Goal: Task Accomplishment & Management: Complete application form

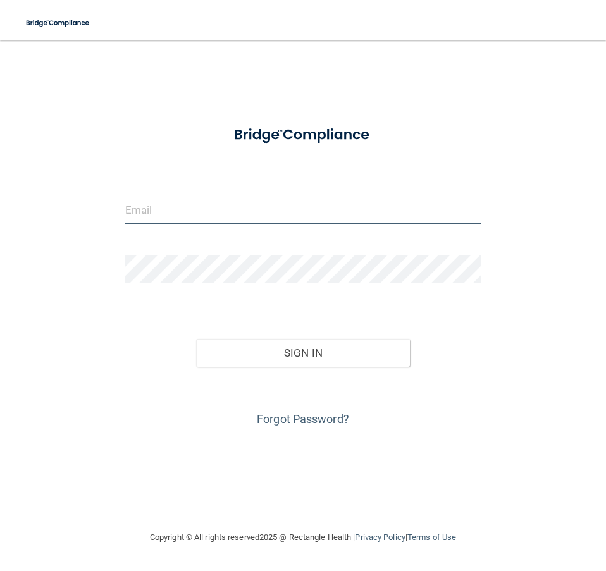
click at [145, 208] on input "email" at bounding box center [303, 210] width 356 height 28
type input "[EMAIL_ADDRESS][DOMAIN_NAME]"
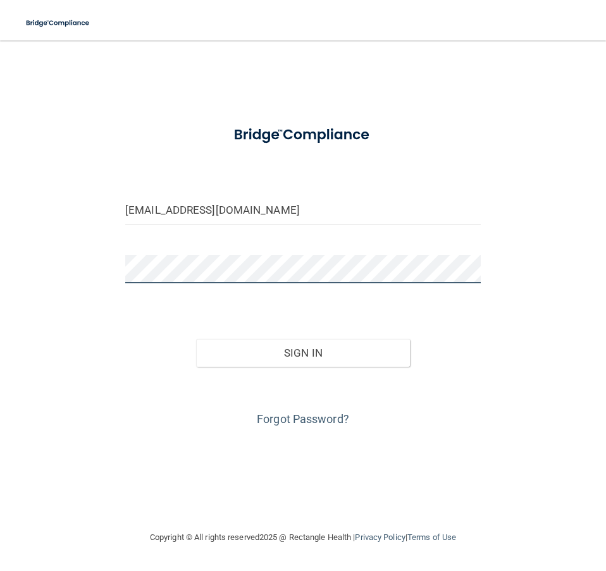
click at [196, 339] on button "Sign In" at bounding box center [302, 353] width 213 height 28
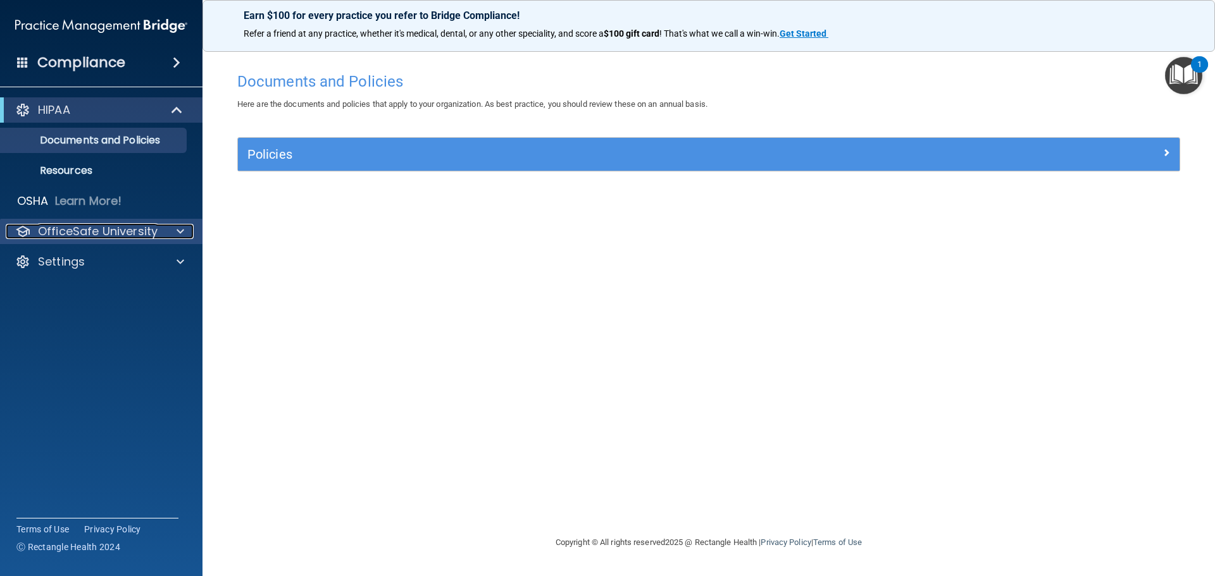
click at [179, 231] on span at bounding box center [181, 231] width 8 height 15
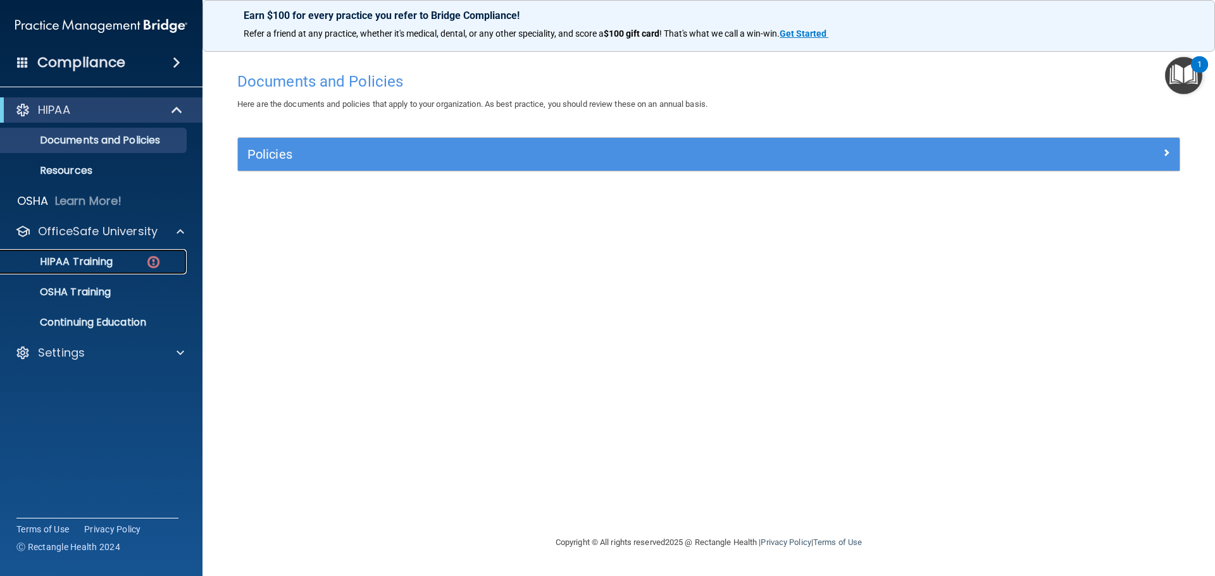
click at [101, 262] on p "HIPAA Training" at bounding box center [60, 262] width 104 height 13
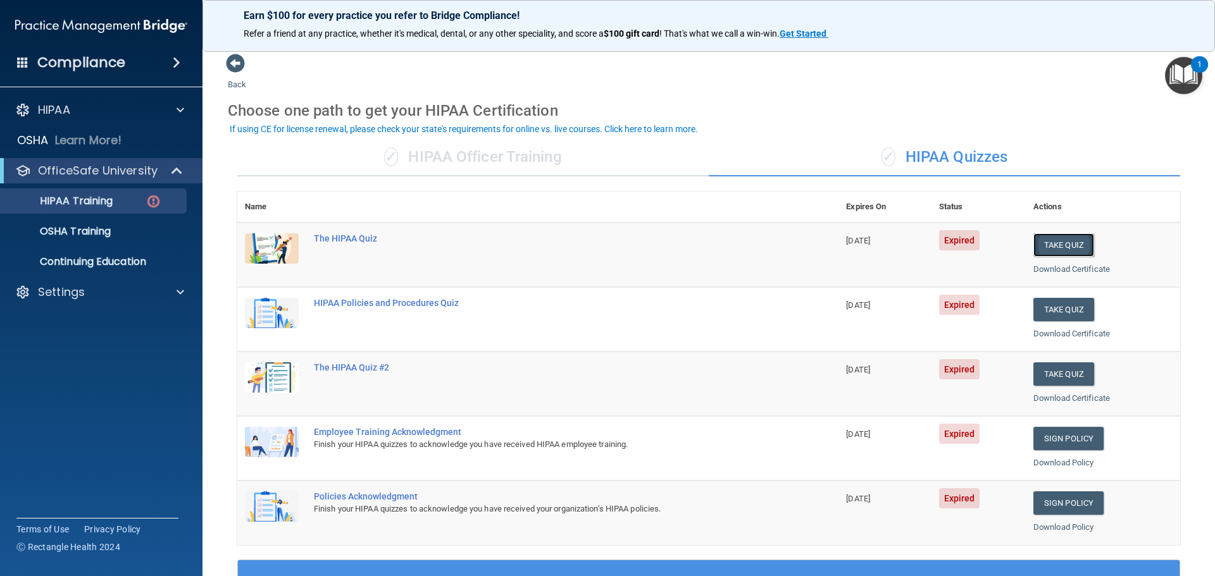
click at [606, 242] on button "Take Quiz" at bounding box center [1063, 244] width 61 height 23
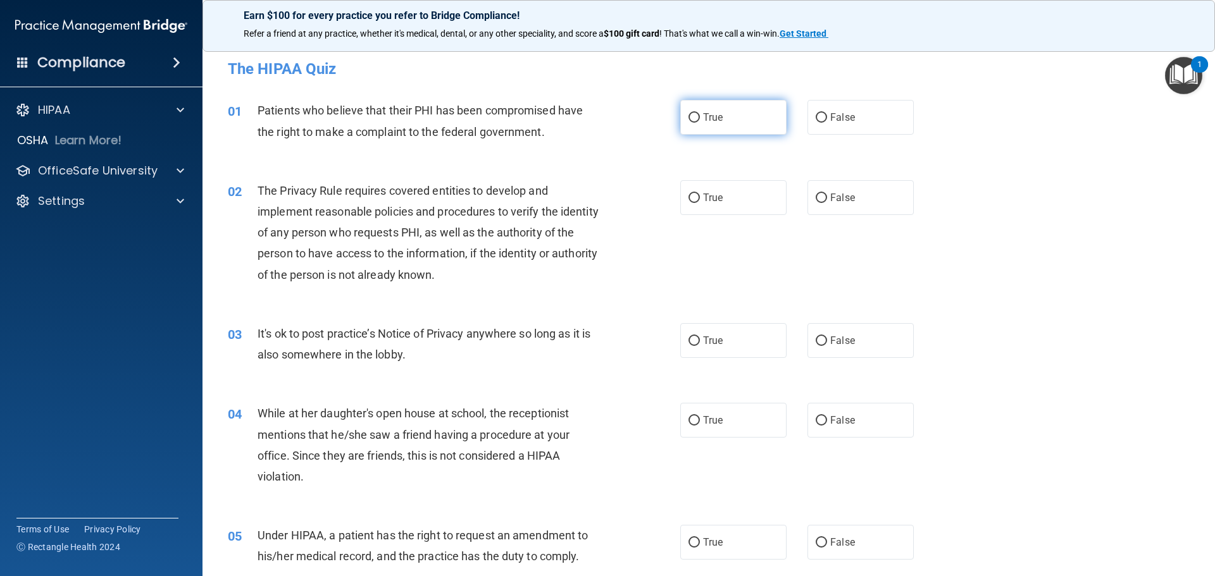
click at [606, 117] on input "True" at bounding box center [693, 117] width 11 height 9
radio input "true"
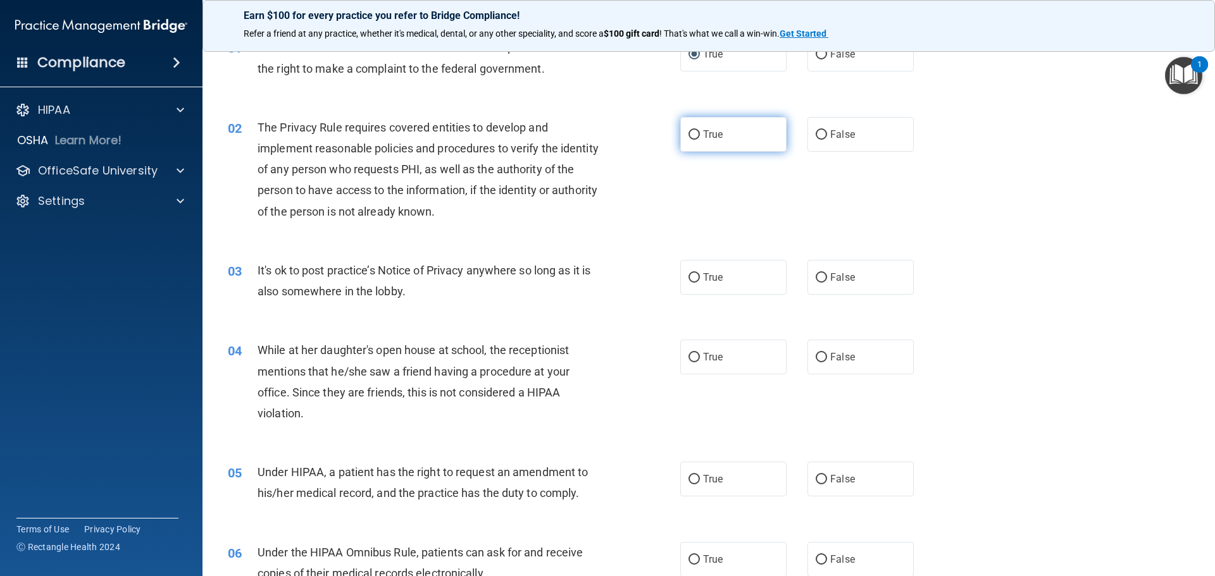
click at [606, 135] on input "True" at bounding box center [693, 134] width 11 height 9
radio input "true"
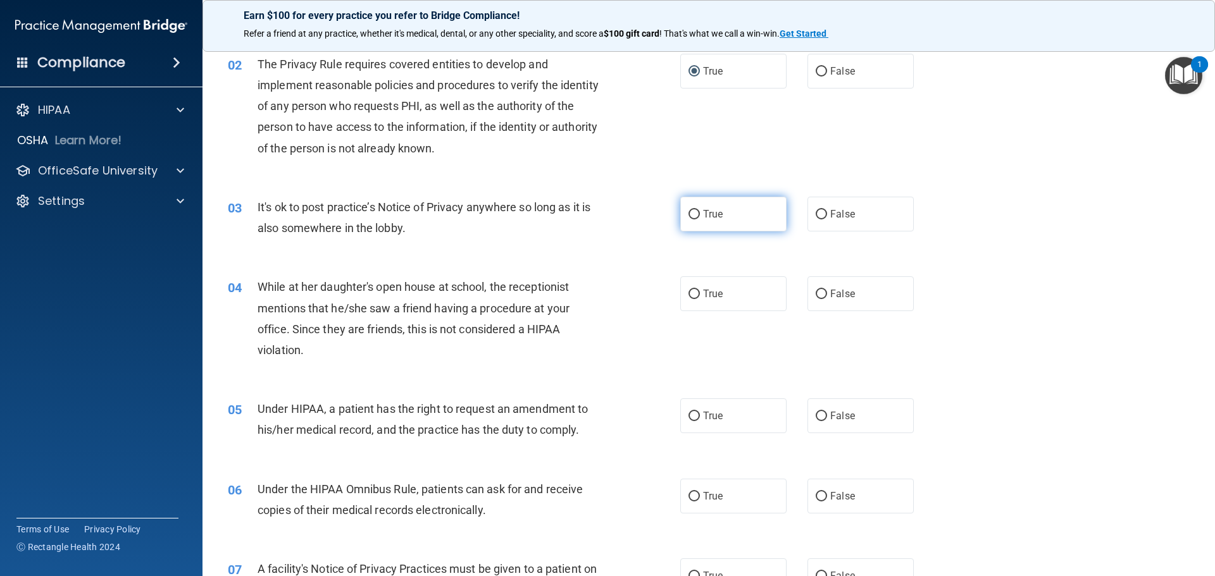
click at [606, 213] on input "True" at bounding box center [693, 214] width 11 height 9
radio input "true"
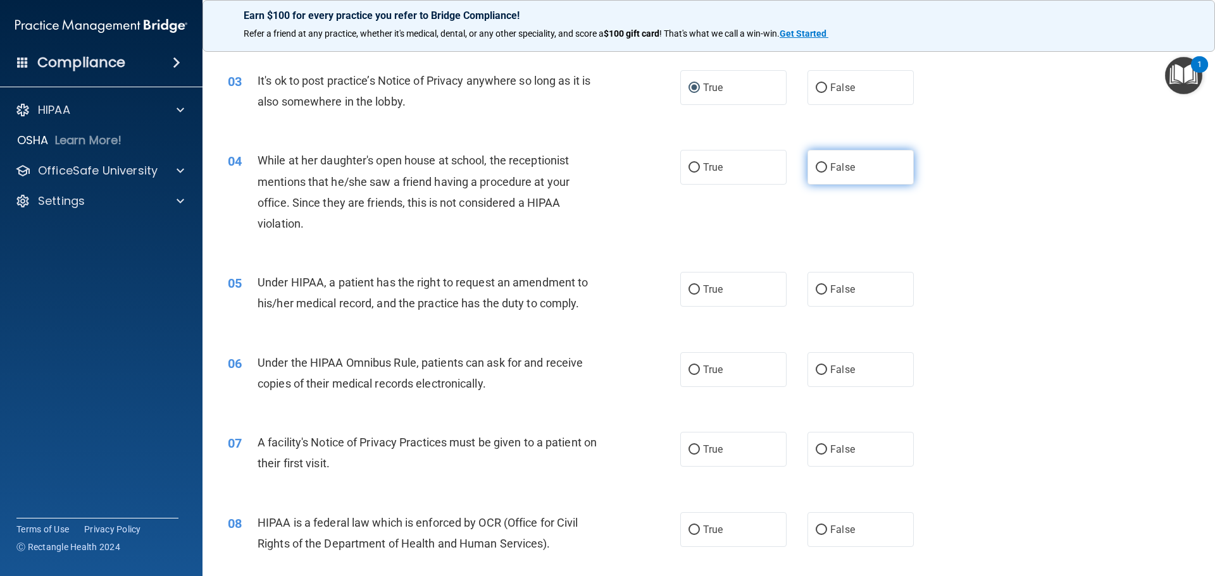
click at [606, 166] on input "False" at bounding box center [821, 167] width 11 height 9
radio input "true"
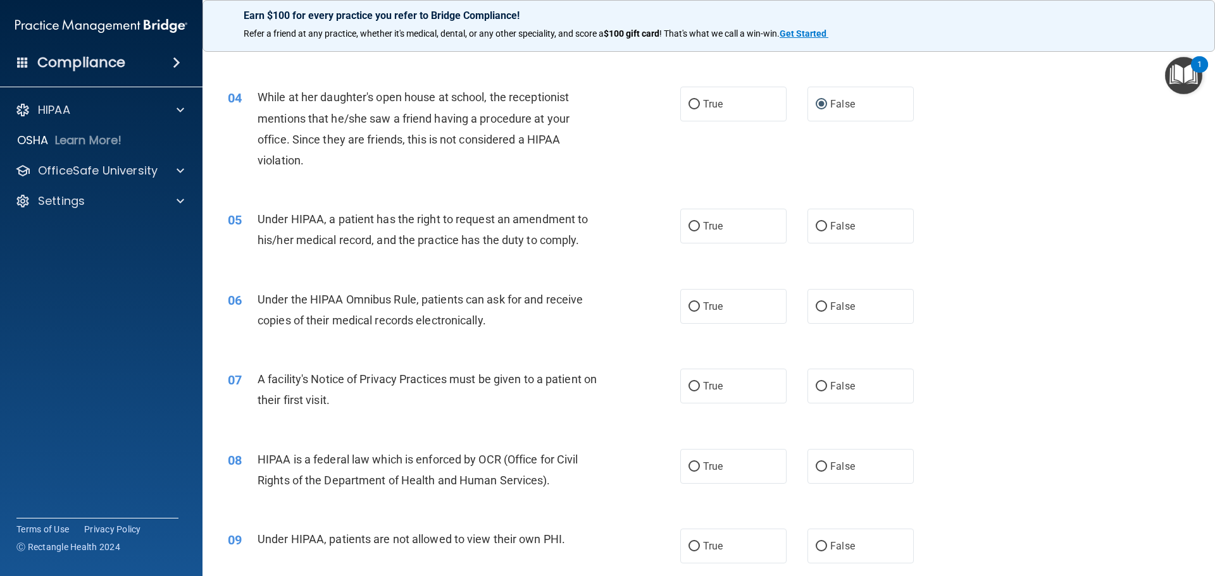
scroll to position [380, 0]
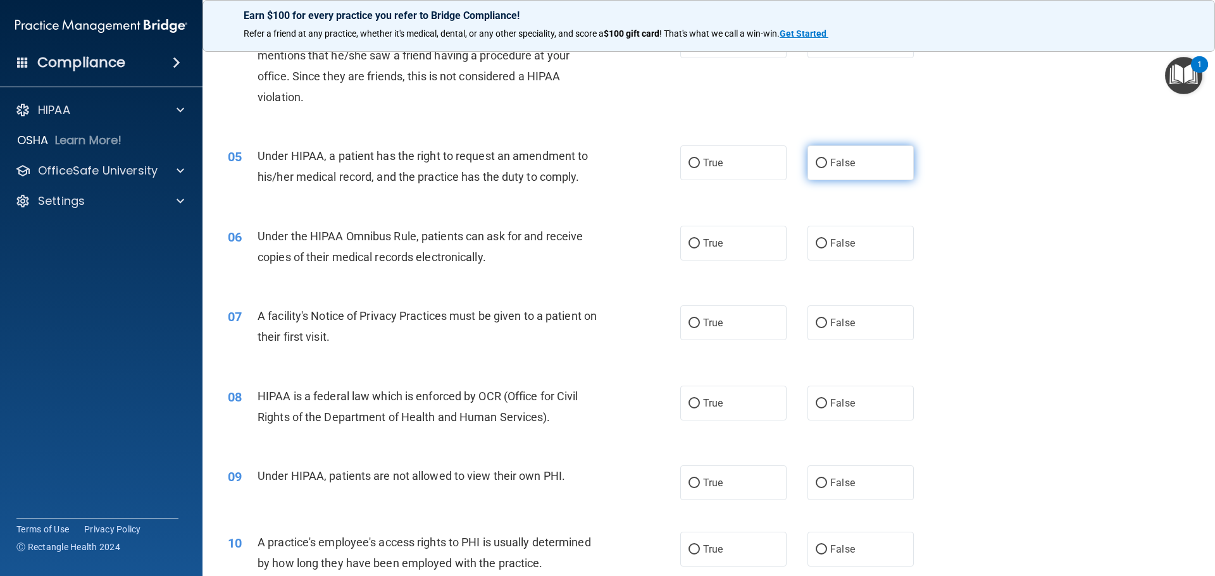
click at [606, 161] on input "False" at bounding box center [821, 163] width 11 height 9
radio input "true"
click at [606, 242] on input "True" at bounding box center [693, 243] width 11 height 9
radio input "true"
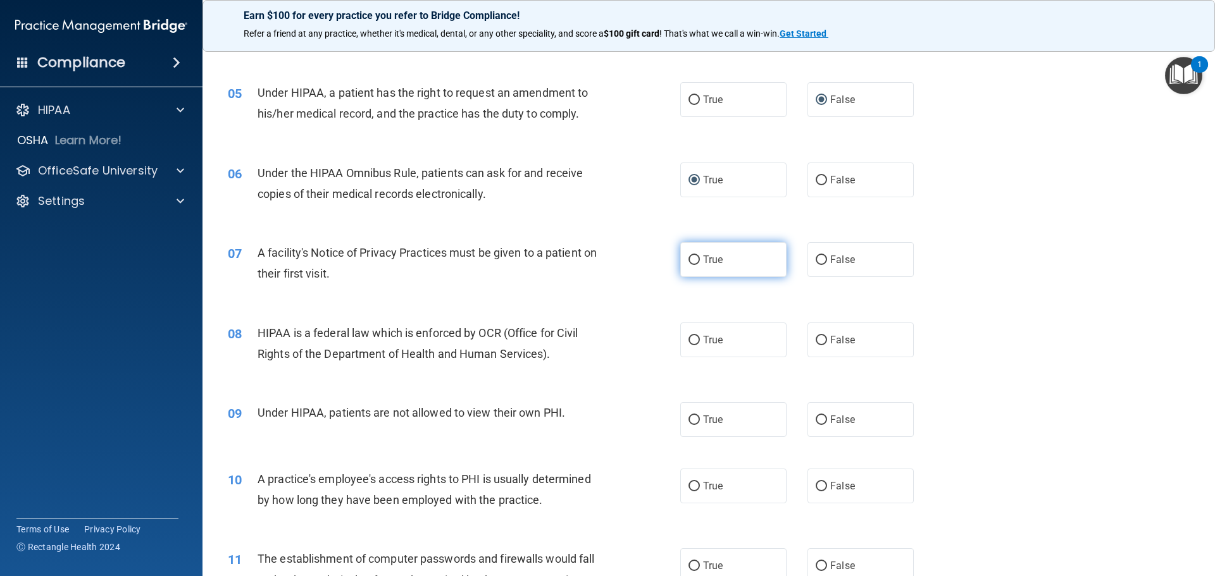
click at [606, 258] on input "True" at bounding box center [693, 260] width 11 height 9
radio input "true"
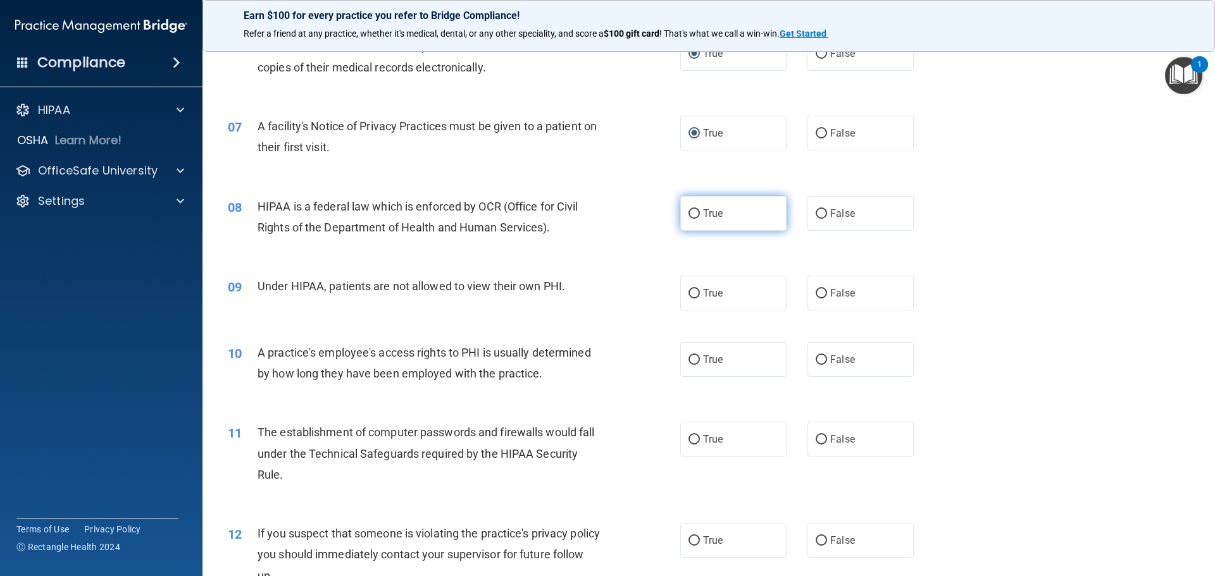
click at [606, 215] on input "True" at bounding box center [693, 213] width 11 height 9
radio input "true"
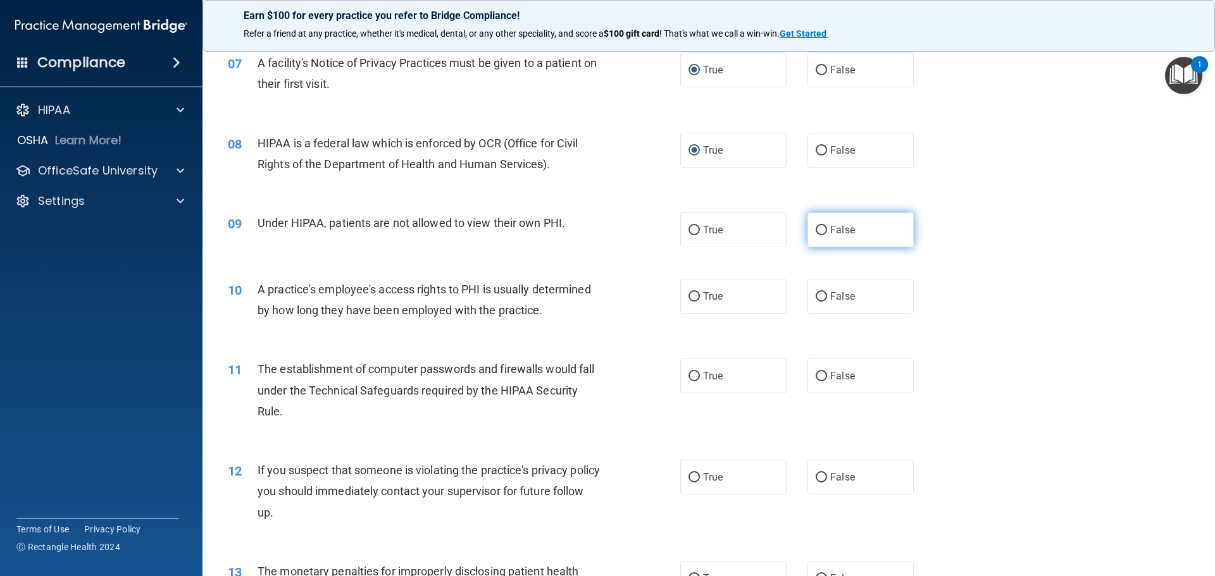
click at [606, 227] on input "False" at bounding box center [821, 230] width 11 height 9
radio input "true"
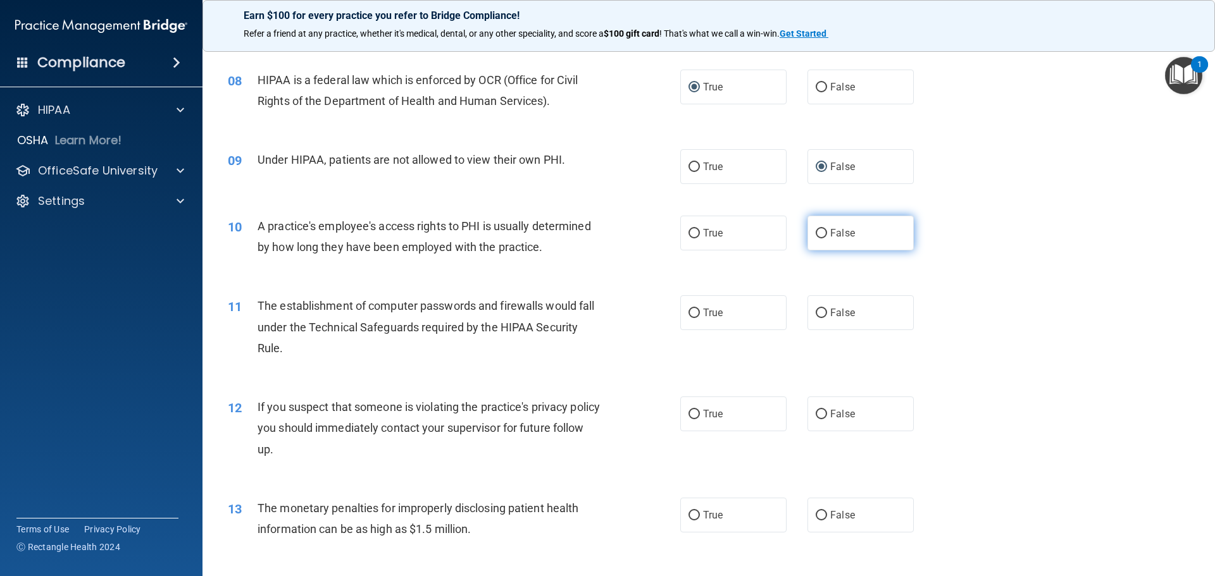
click at [606, 233] on input "False" at bounding box center [821, 233] width 11 height 9
radio input "true"
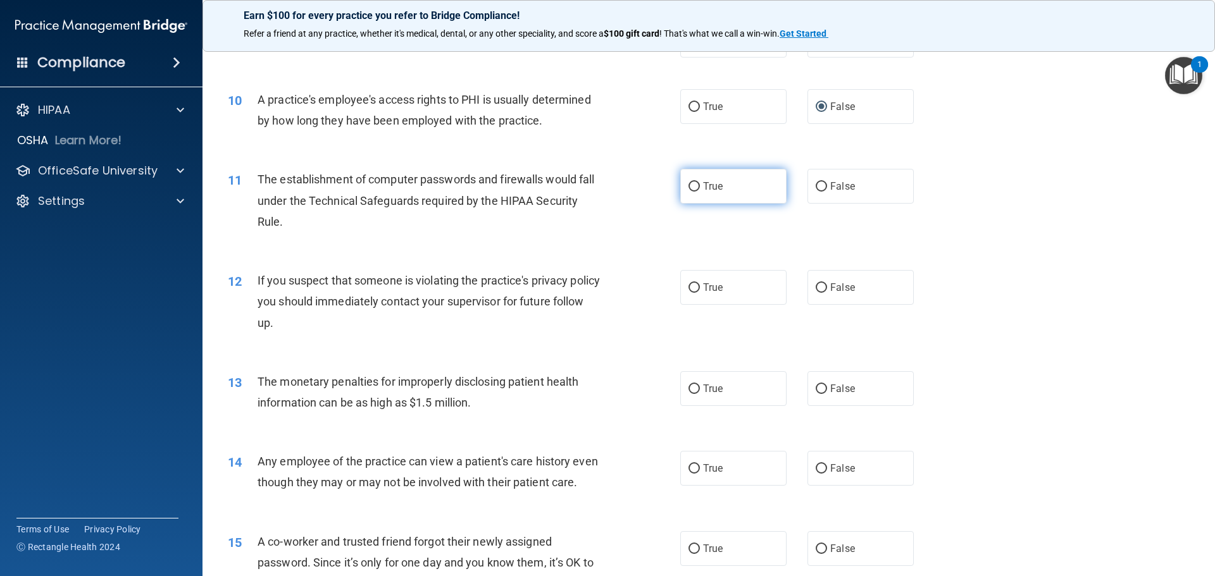
click at [606, 188] on input "True" at bounding box center [693, 186] width 11 height 9
radio input "true"
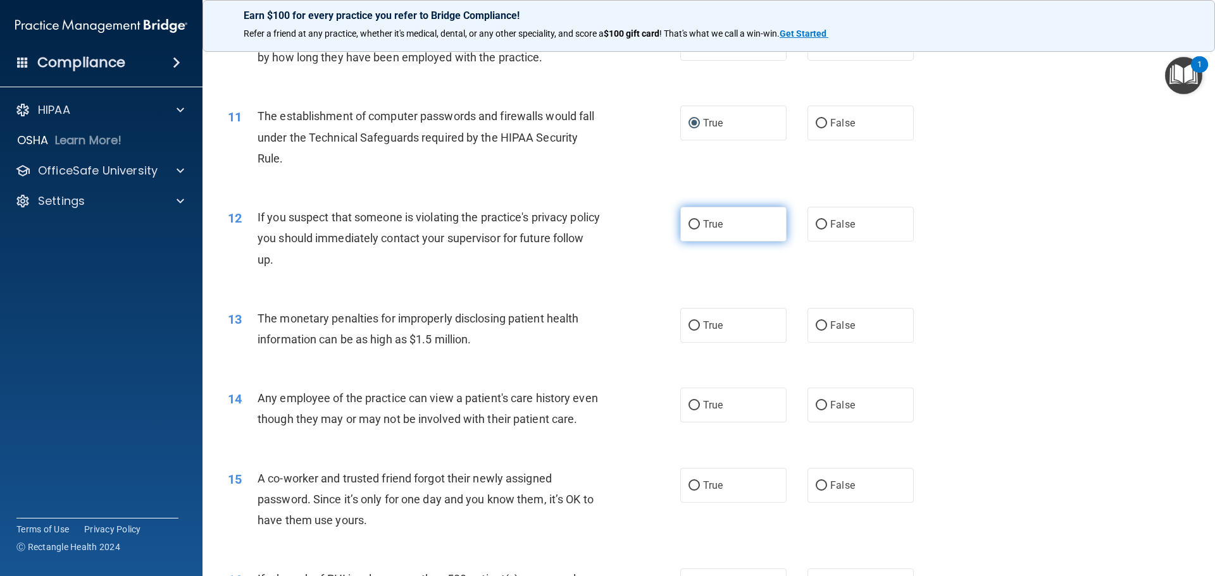
click at [606, 223] on input "True" at bounding box center [693, 224] width 11 height 9
radio input "true"
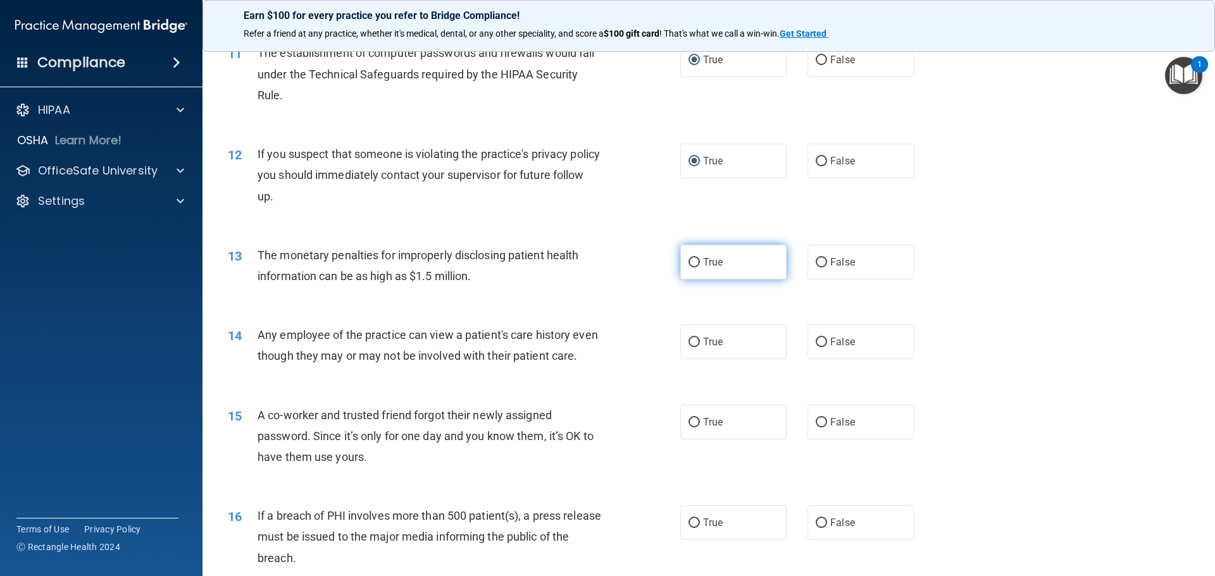
click at [606, 263] on input "True" at bounding box center [693, 262] width 11 height 9
radio input "true"
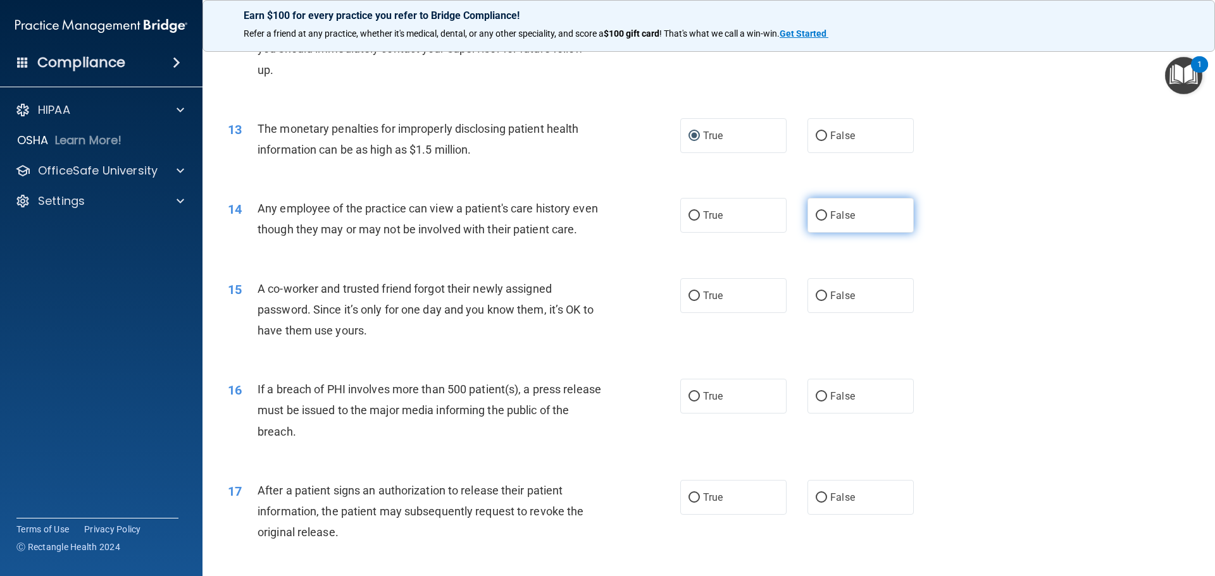
click at [606, 214] on input "False" at bounding box center [821, 215] width 11 height 9
radio input "true"
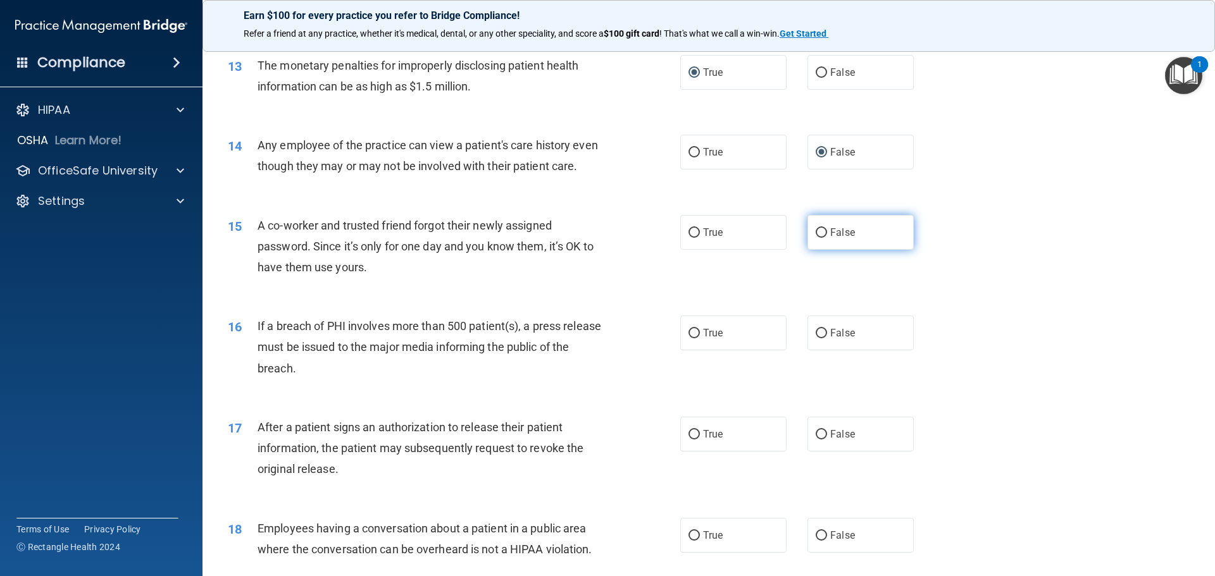
click at [606, 233] on input "False" at bounding box center [821, 232] width 11 height 9
radio input "true"
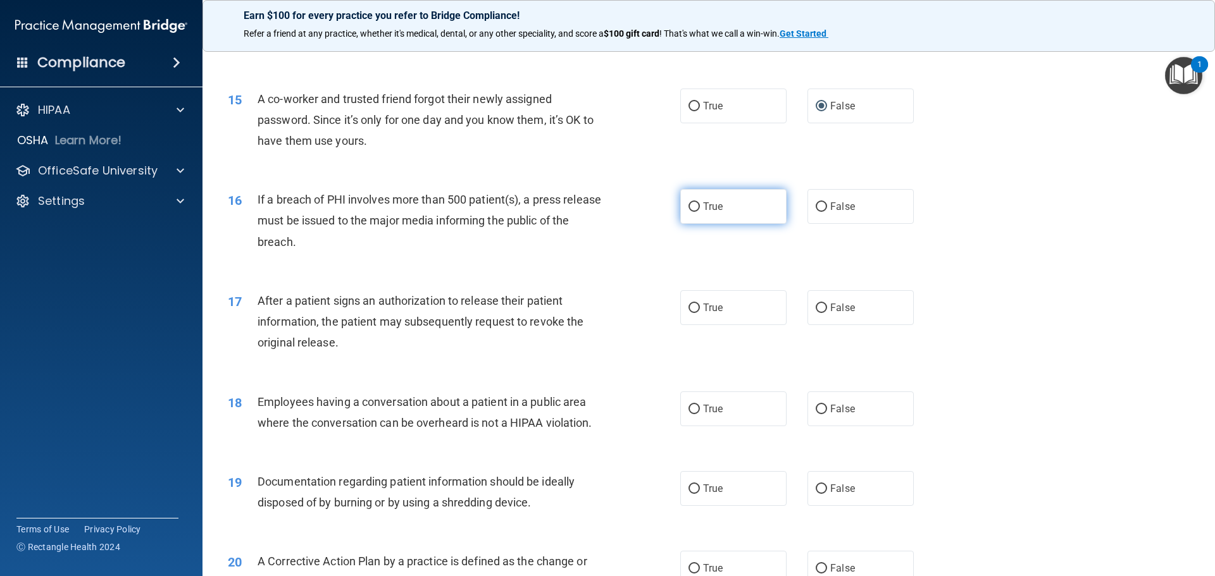
click at [606, 208] on input "True" at bounding box center [693, 206] width 11 height 9
radio input "true"
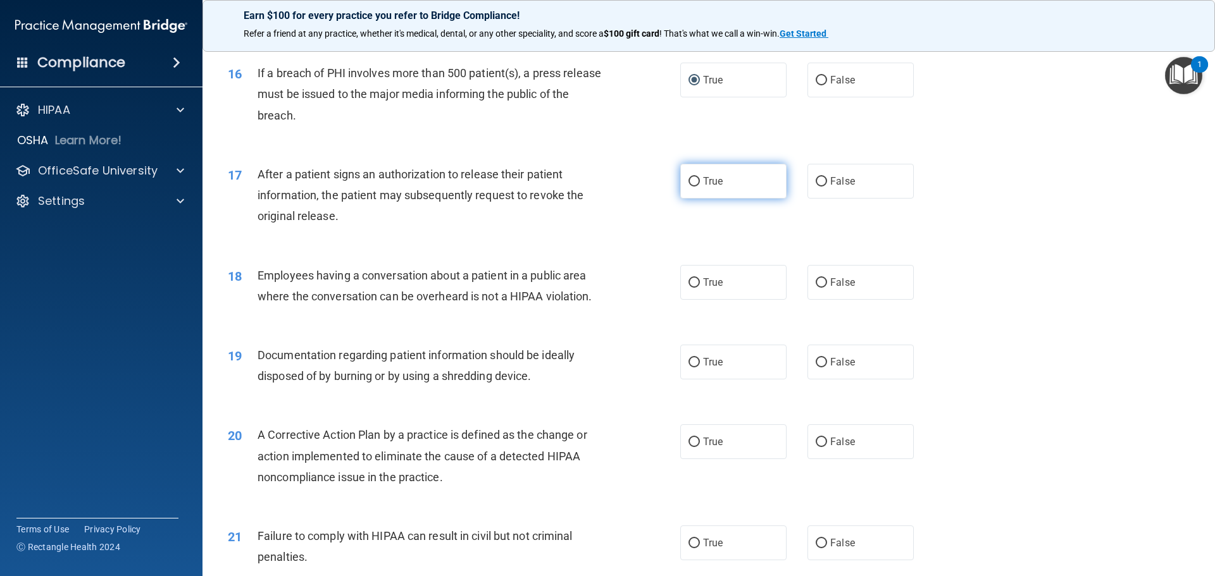
click at [606, 181] on input "True" at bounding box center [693, 181] width 11 height 9
radio input "true"
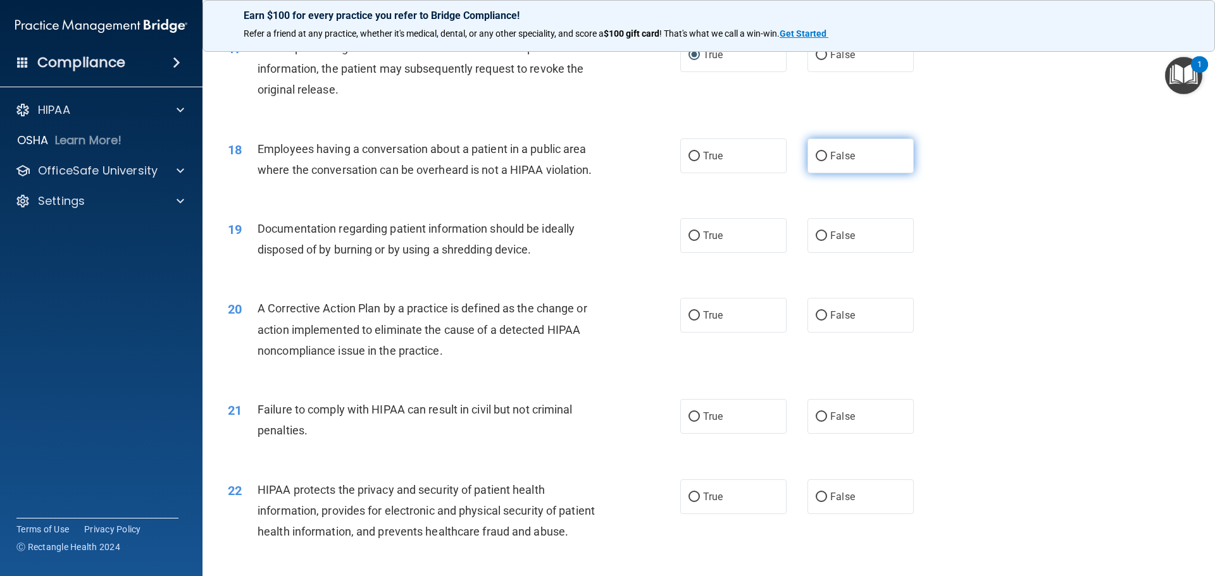
click at [606, 156] on input "False" at bounding box center [821, 156] width 11 height 9
radio input "true"
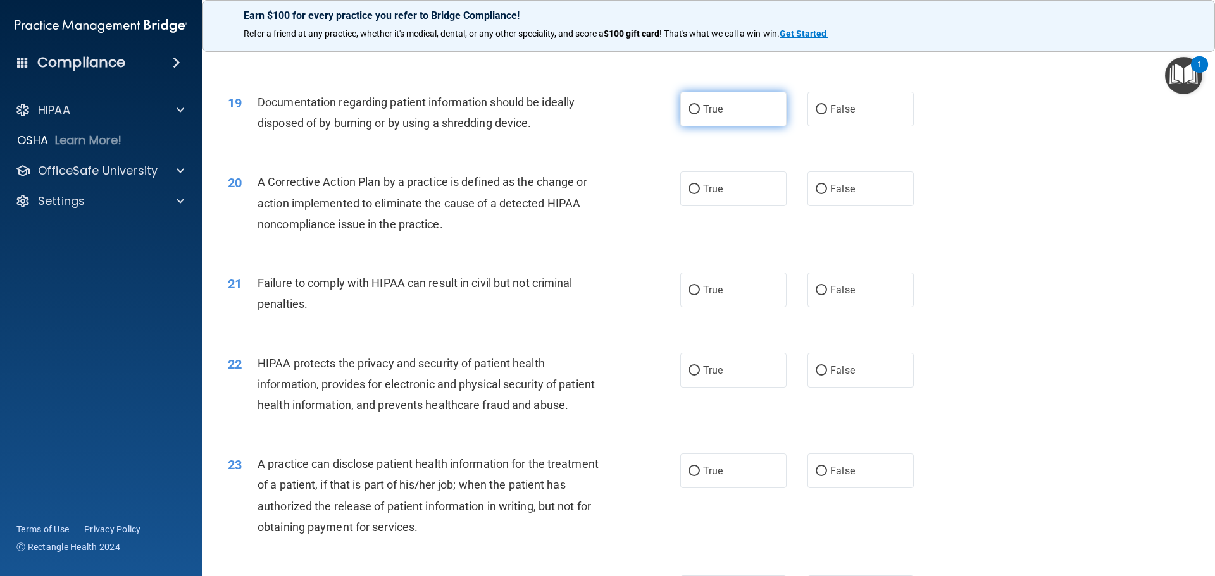
click at [606, 110] on input "True" at bounding box center [693, 109] width 11 height 9
radio input "true"
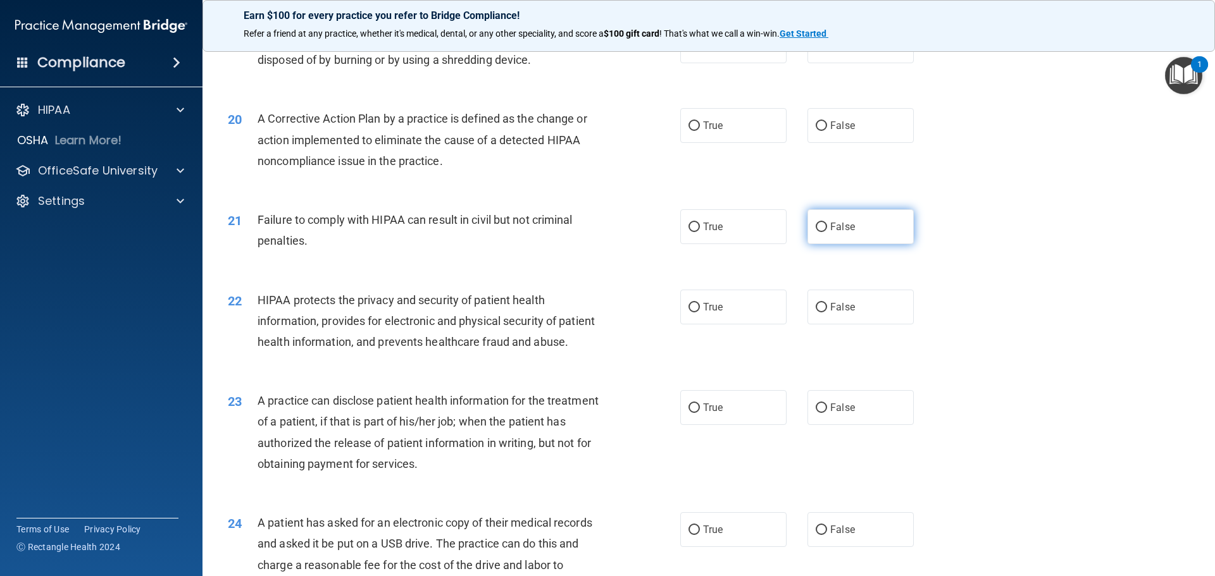
click at [606, 224] on input "False" at bounding box center [821, 227] width 11 height 9
radio input "true"
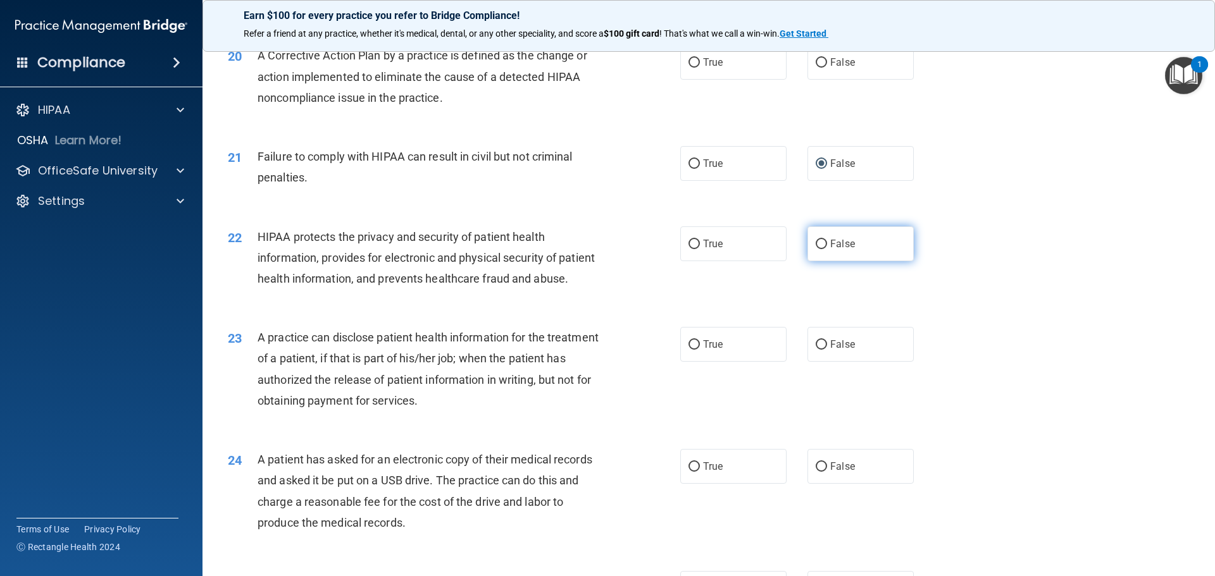
click at [606, 243] on input "False" at bounding box center [821, 244] width 11 height 9
radio input "true"
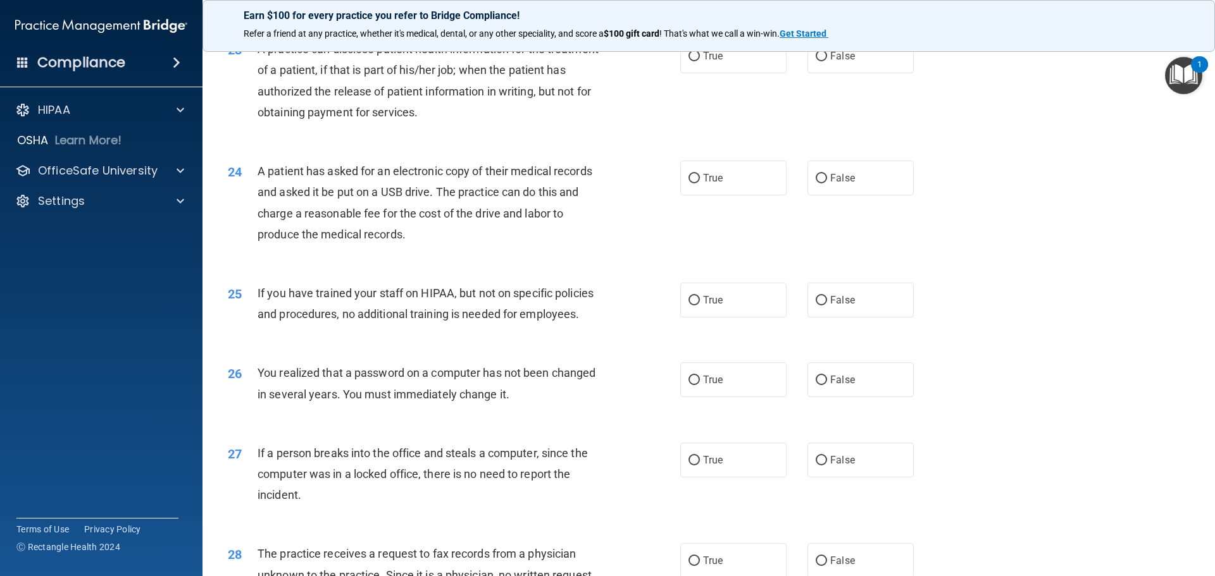
scroll to position [1934, 0]
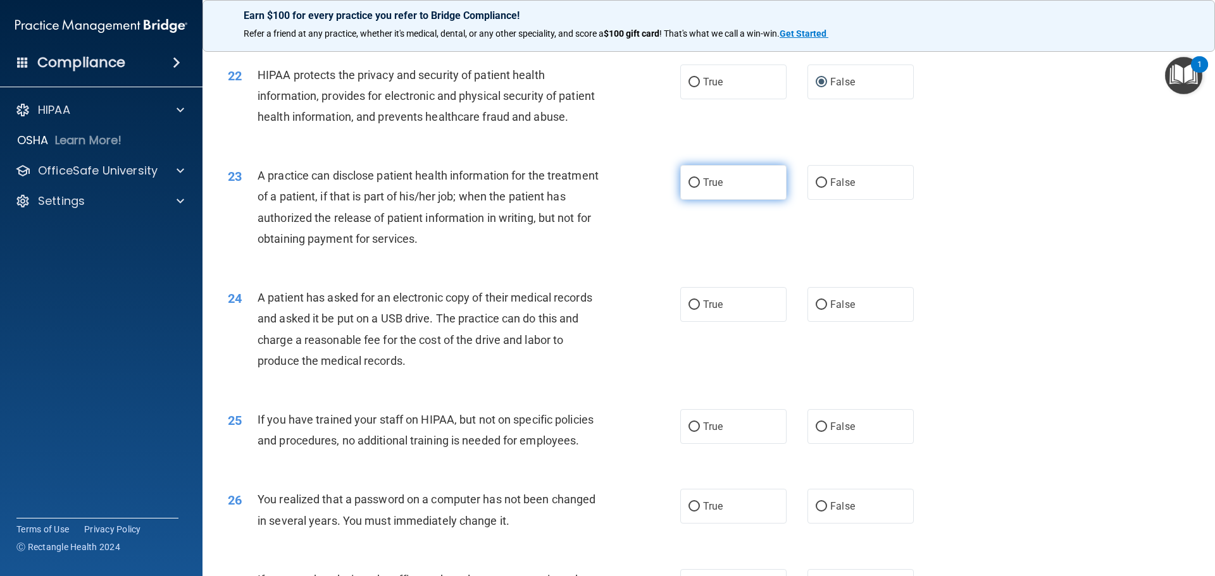
click at [606, 184] on input "True" at bounding box center [693, 182] width 11 height 9
radio input "true"
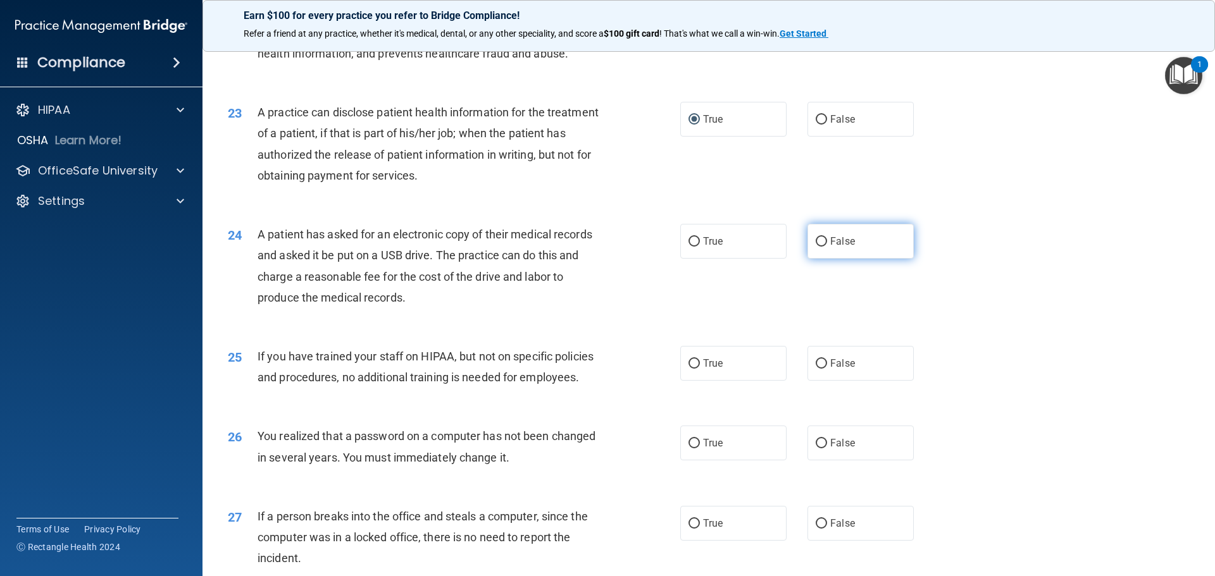
click at [606, 240] on input "False" at bounding box center [821, 241] width 11 height 9
radio input "true"
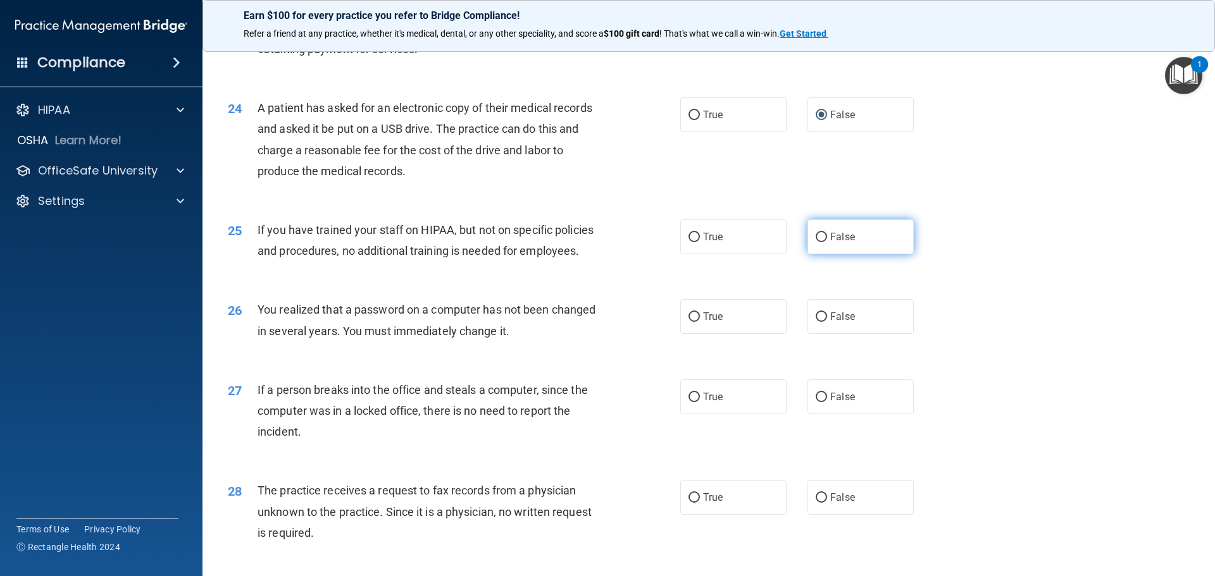
click at [606, 238] on input "False" at bounding box center [821, 237] width 11 height 9
radio input "true"
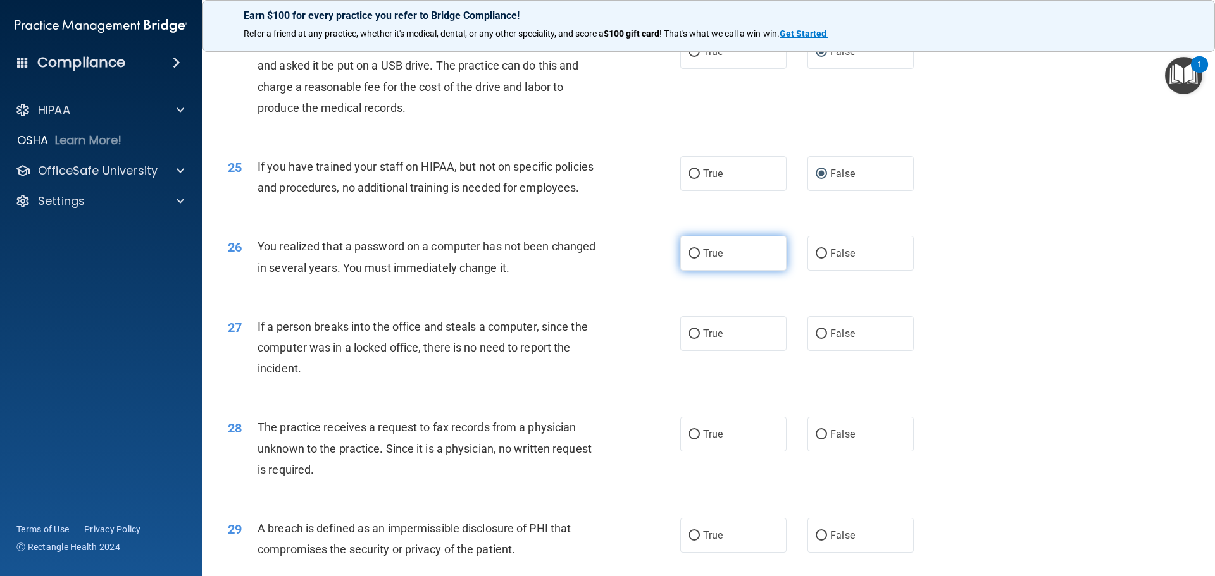
click at [606, 255] on input "True" at bounding box center [693, 253] width 11 height 9
radio input "true"
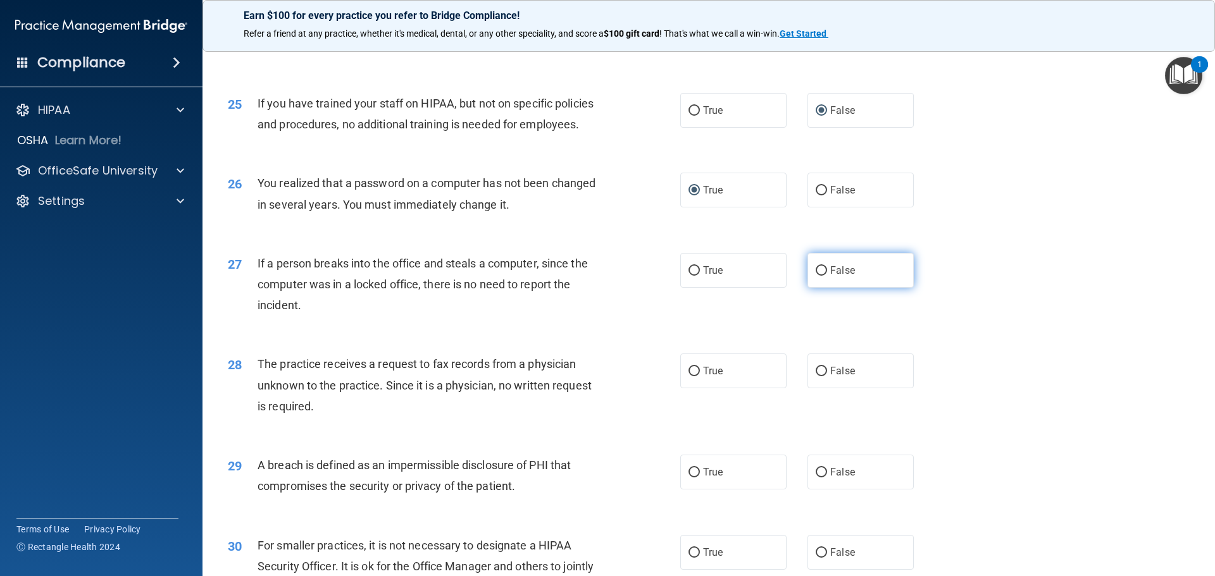
click at [606, 269] on input "False" at bounding box center [821, 270] width 11 height 9
radio input "true"
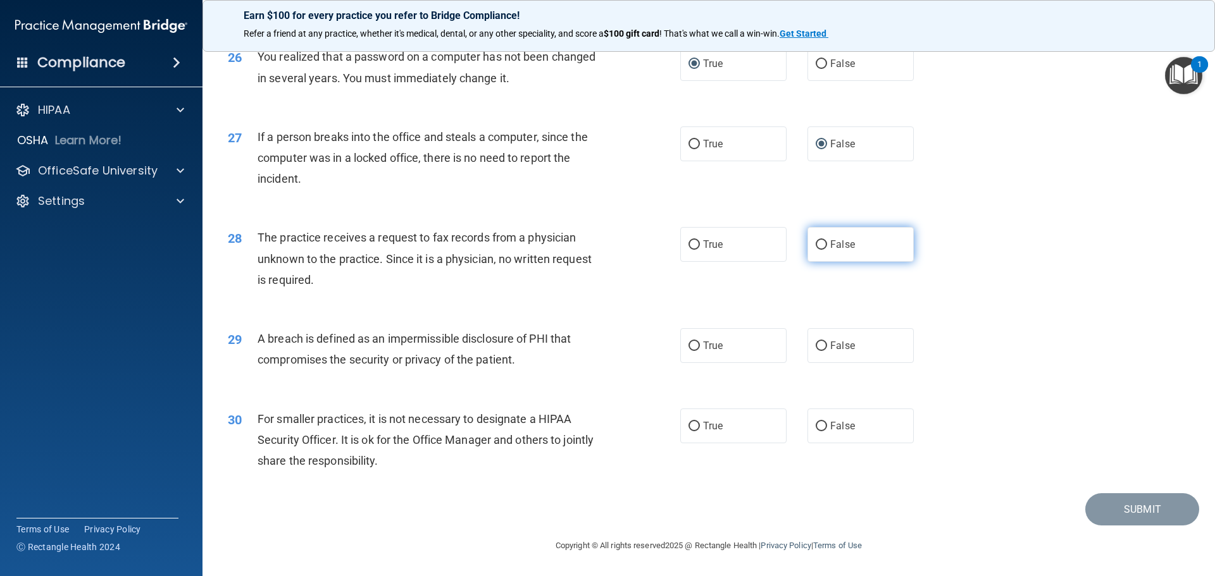
click at [606, 243] on input "False" at bounding box center [821, 244] width 11 height 9
radio input "true"
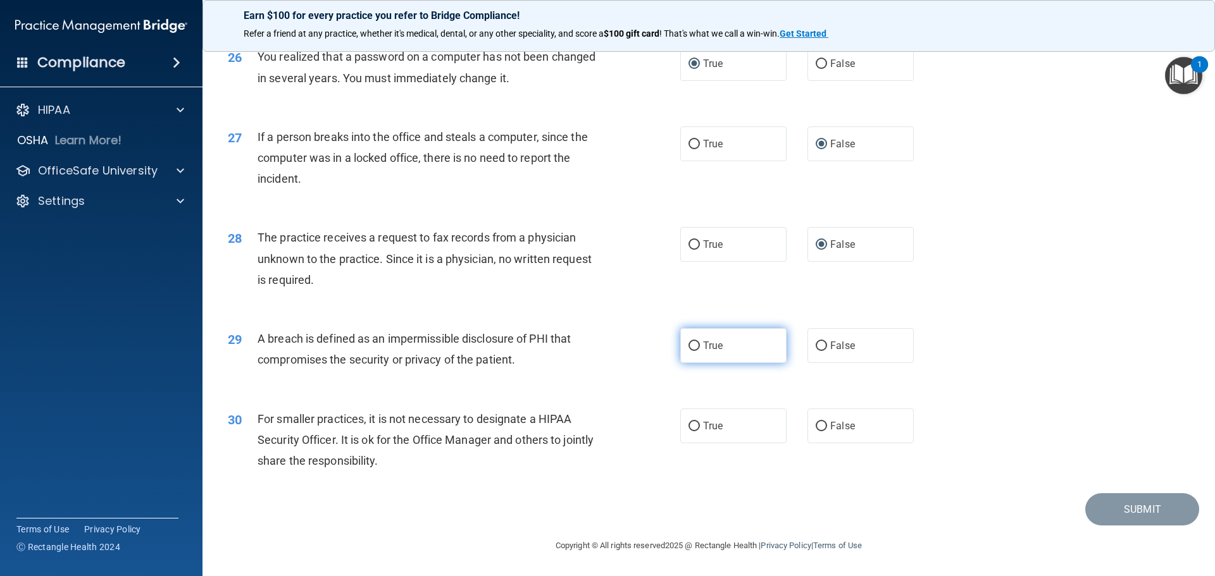
click at [606, 346] on input "True" at bounding box center [693, 346] width 11 height 9
radio input "true"
click at [606, 426] on input "False" at bounding box center [821, 426] width 11 height 9
radio input "true"
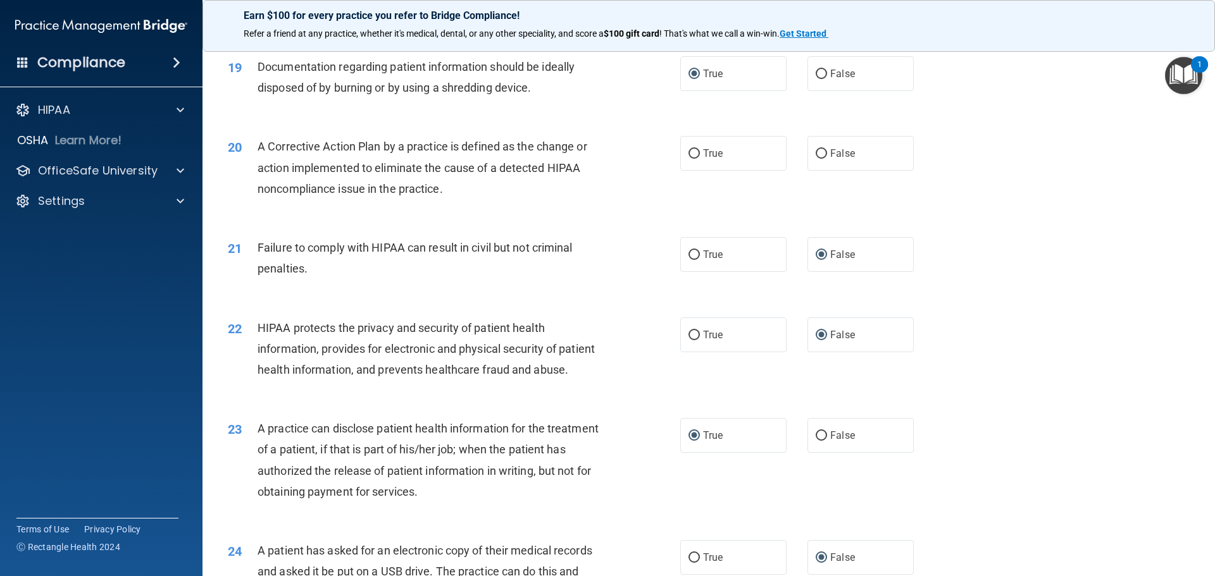
scroll to position [1617, 0]
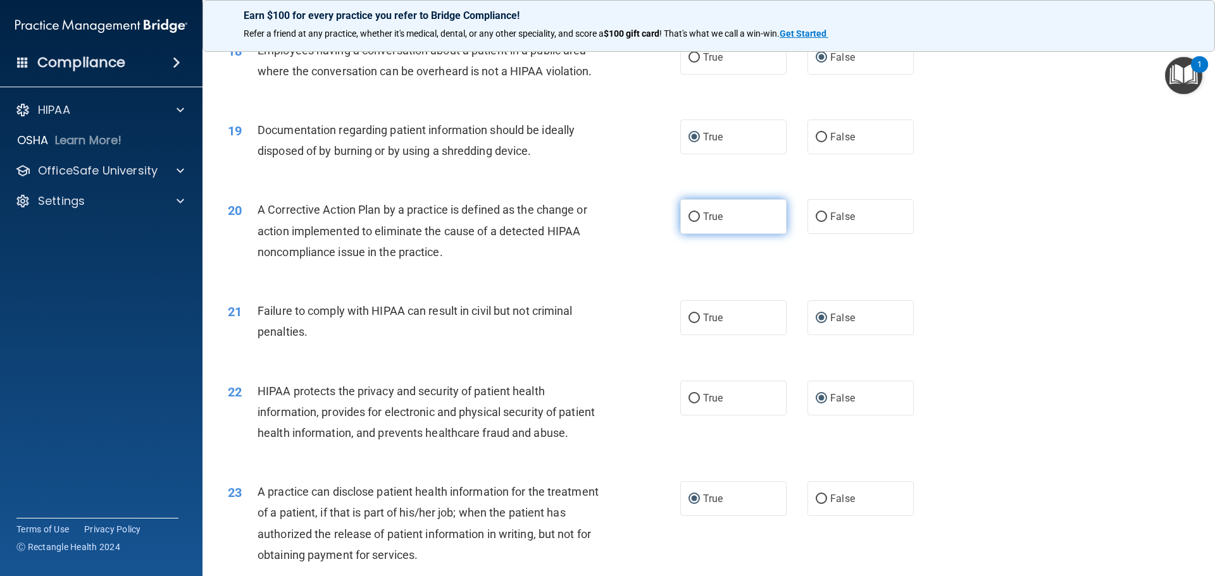
click at [606, 216] on input "True" at bounding box center [693, 217] width 11 height 9
radio input "true"
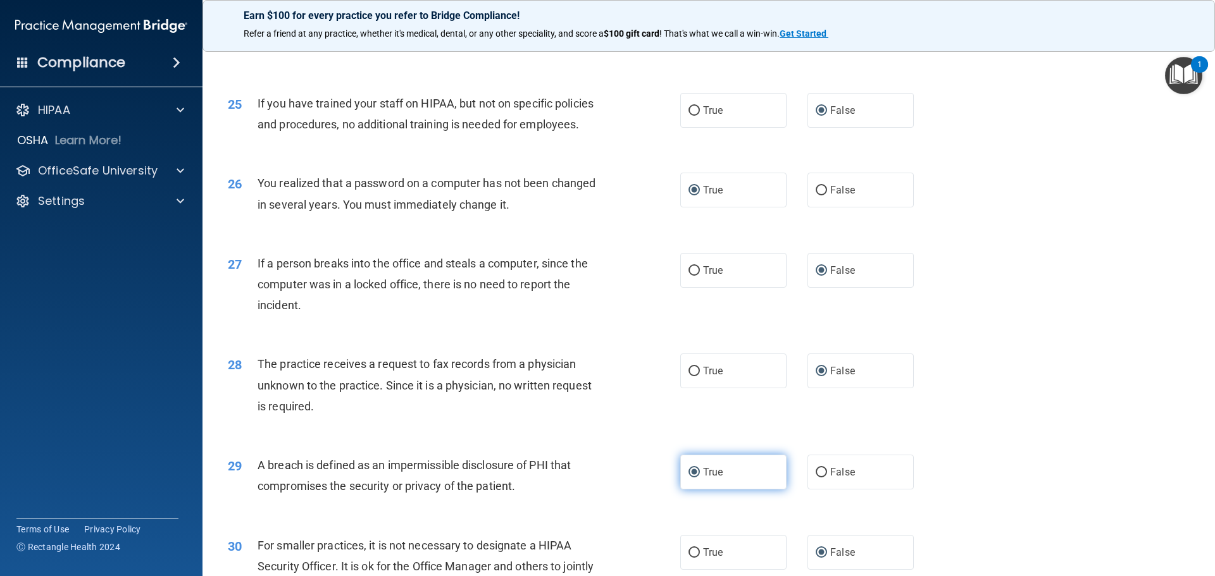
scroll to position [2377, 0]
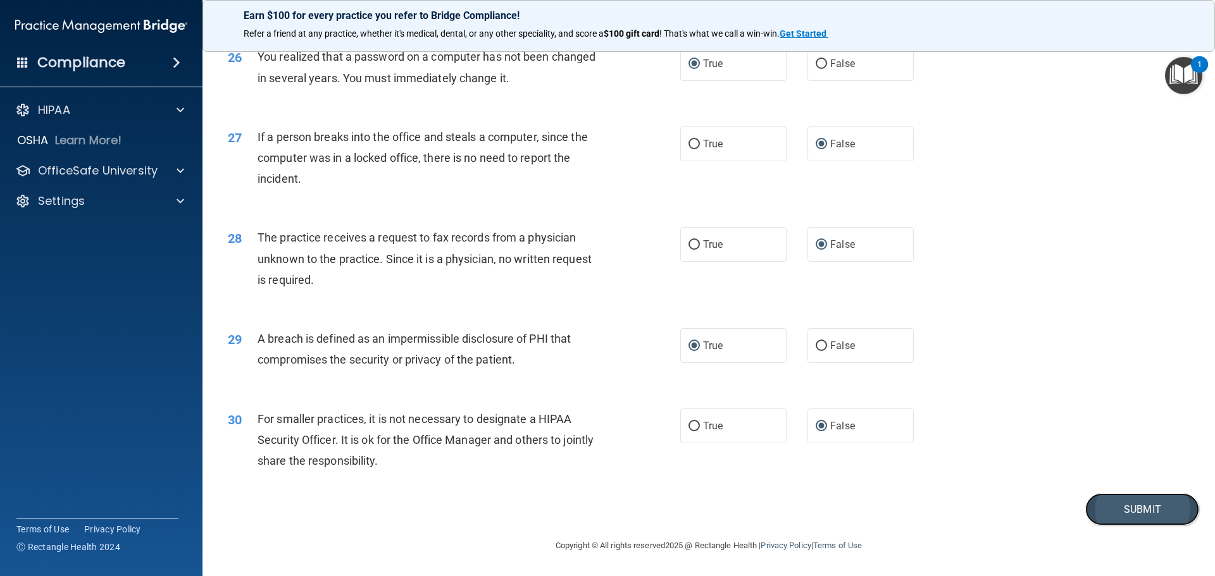
click at [606, 512] on button "Submit" at bounding box center [1142, 510] width 114 height 32
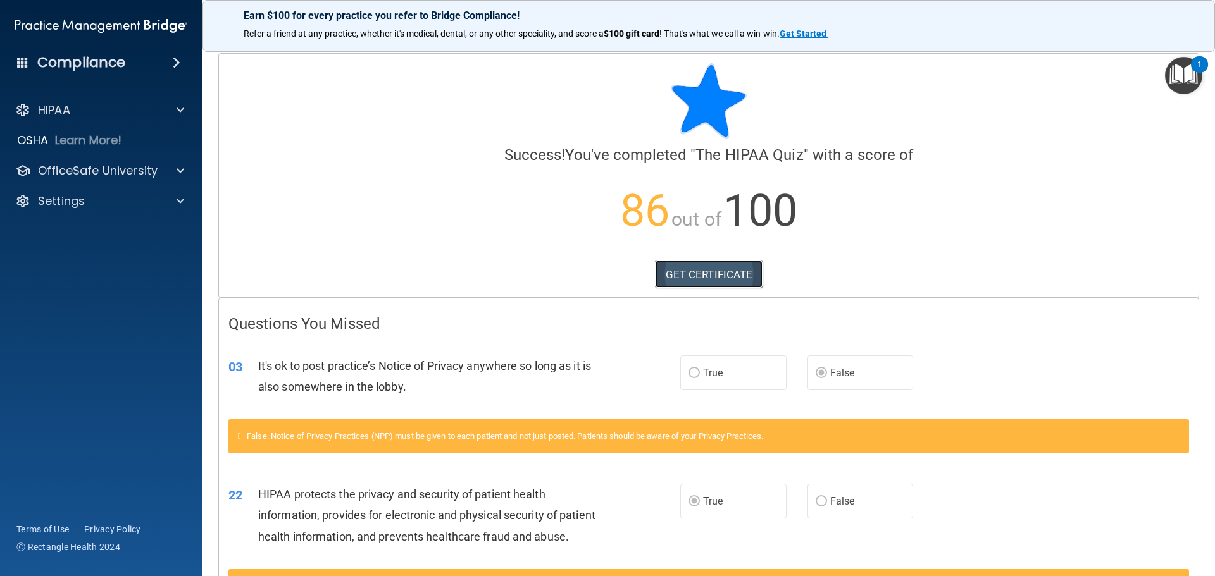
click at [606, 274] on link "GET CERTIFICATE" at bounding box center [709, 275] width 108 height 28
